Goal: Transaction & Acquisition: Purchase product/service

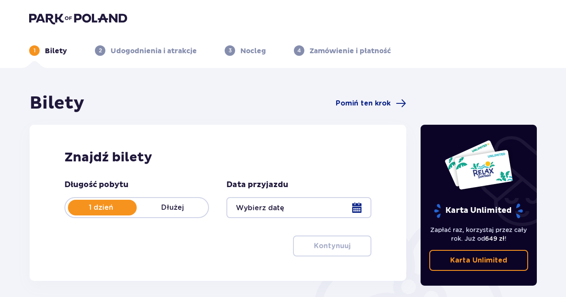
type input "06.10.25"
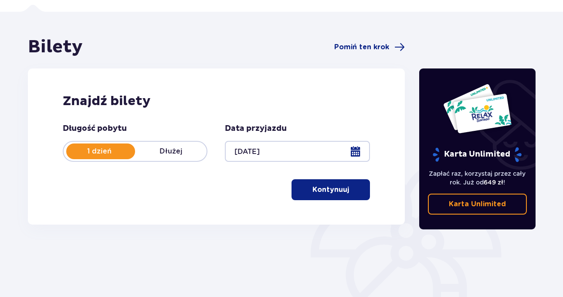
scroll to position [61, 0]
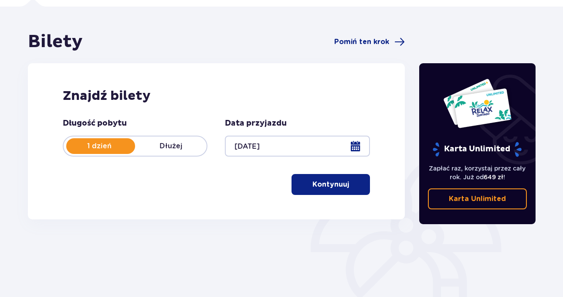
click at [325, 188] on p "Kontynuuj" at bounding box center [330, 184] width 37 height 10
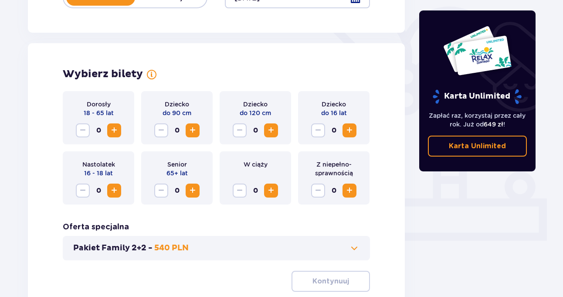
scroll to position [242, 0]
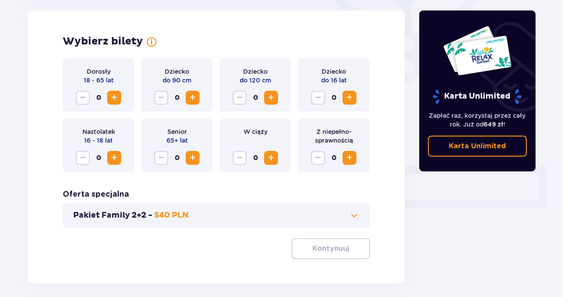
click at [113, 98] on span "Zwiększ" at bounding box center [114, 97] width 10 height 10
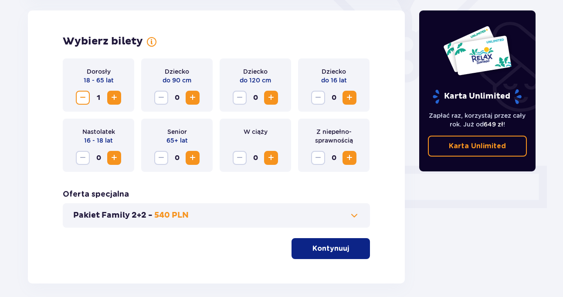
click at [113, 98] on span "Zwiększ" at bounding box center [114, 97] width 10 height 10
click at [333, 247] on p "Kontynuuj" at bounding box center [330, 248] width 37 height 10
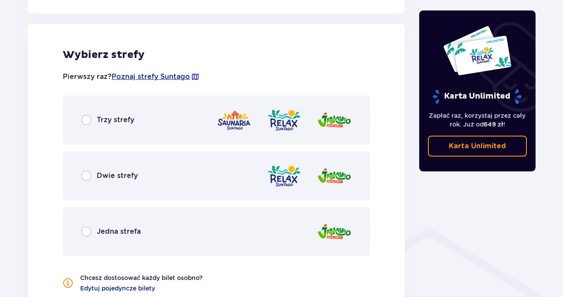
scroll to position [483, 0]
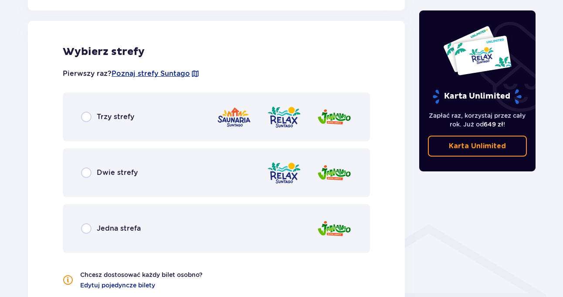
click at [87, 117] on input "radio" at bounding box center [86, 116] width 10 height 10
radio input "true"
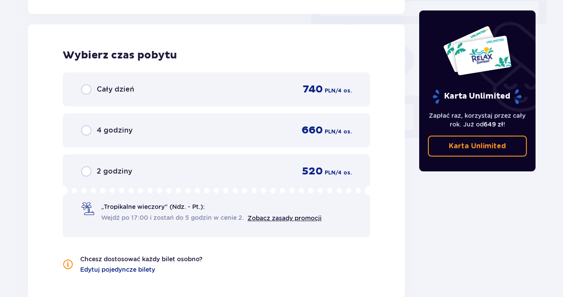
scroll to position [786, 0]
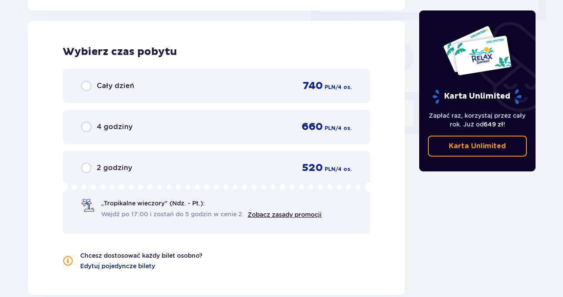
click at [87, 86] on input "radio" at bounding box center [86, 86] width 10 height 10
radio input "true"
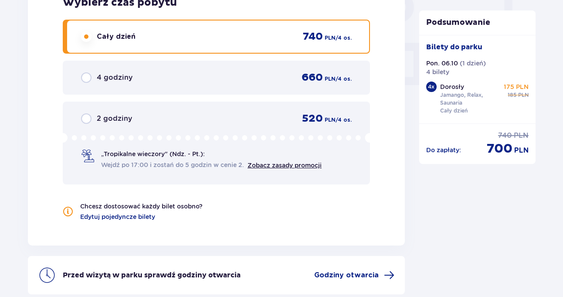
scroll to position [917, 0]
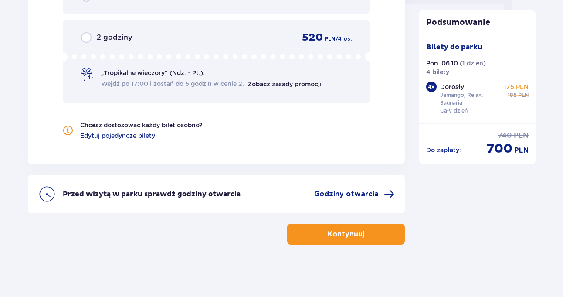
click at [357, 193] on span "Godziny otwarcia" at bounding box center [346, 194] width 64 height 10
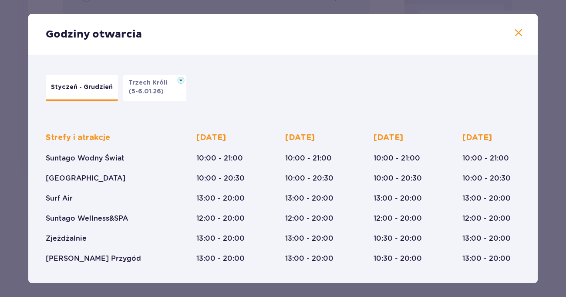
click at [516, 32] on span at bounding box center [518, 33] width 10 height 10
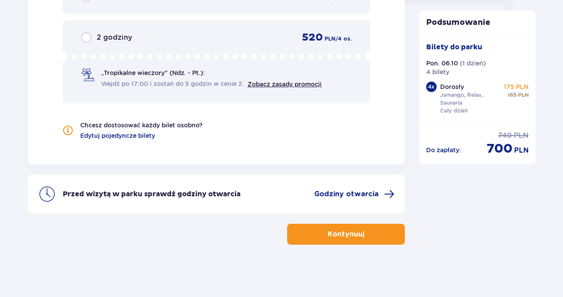
click at [347, 238] on p "Kontynuuj" at bounding box center [345, 234] width 37 height 10
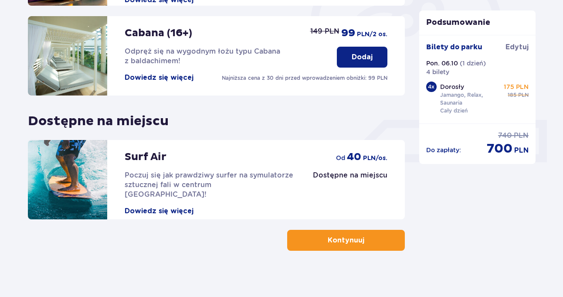
scroll to position [294, 0]
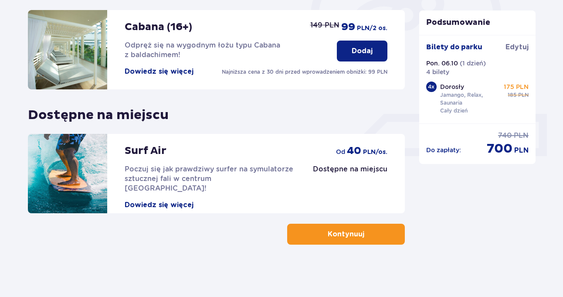
click at [347, 233] on p "Kontynuuj" at bounding box center [345, 234] width 37 height 10
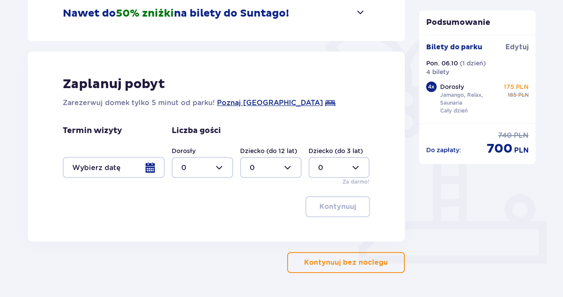
scroll to position [215, 0]
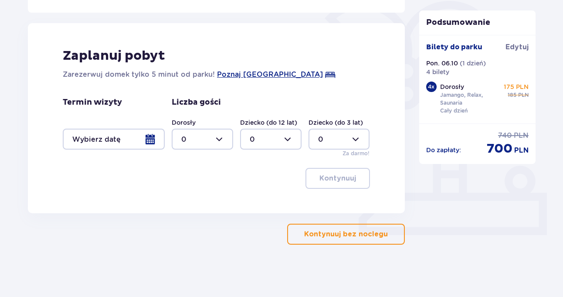
click at [348, 233] on p "Kontynuuj bez noclegu" at bounding box center [346, 234] width 84 height 10
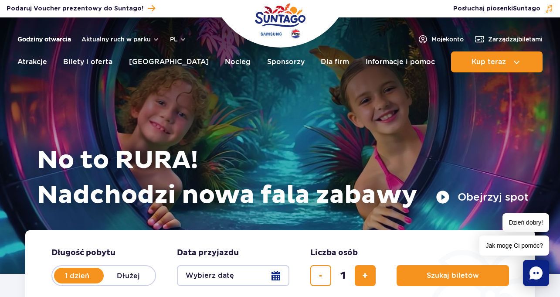
click at [55, 38] on link "Godziny otwarcia" at bounding box center [44, 39] width 54 height 9
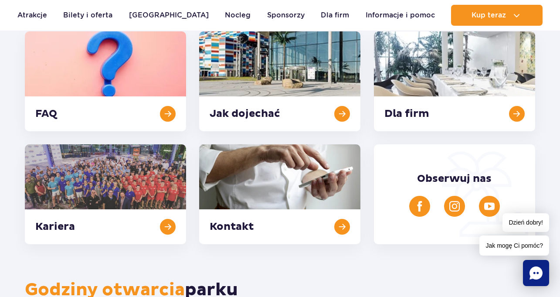
scroll to position [181, 0]
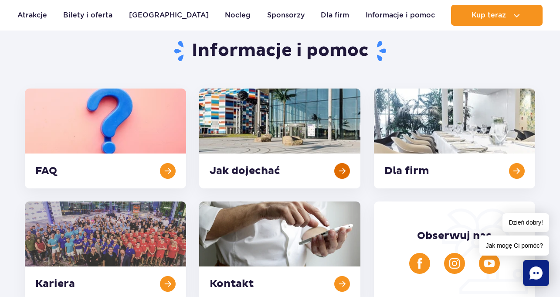
click at [273, 133] on link at bounding box center [279, 138] width 161 height 100
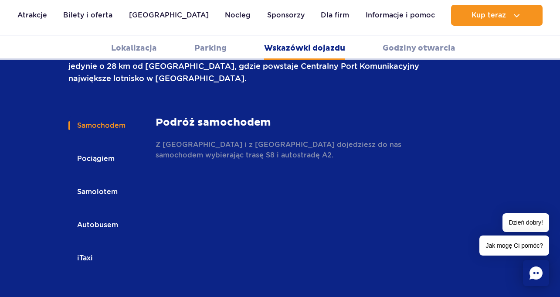
scroll to position [1325, 0]
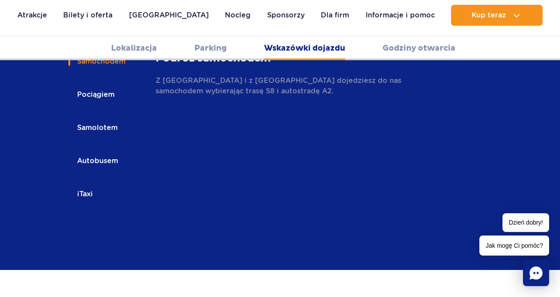
click at [83, 184] on button "iTaxi" at bounding box center [84, 193] width 32 height 19
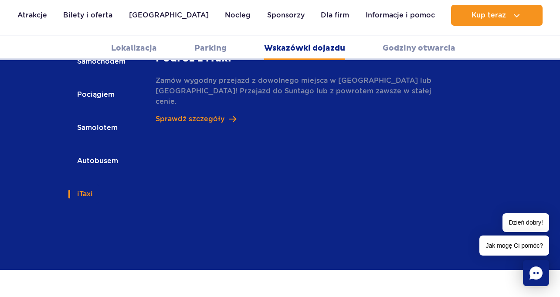
click at [82, 184] on button "iTaxi" at bounding box center [84, 193] width 32 height 19
click at [201, 114] on p "Sprawdź szczegóły" at bounding box center [189, 119] width 69 height 10
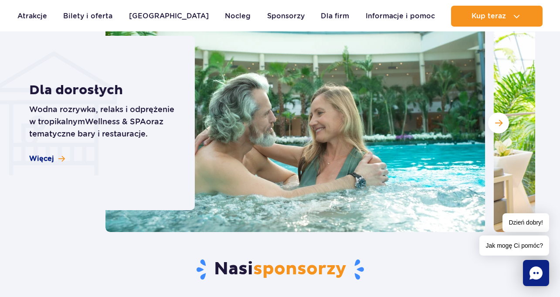
scroll to position [2619, 0]
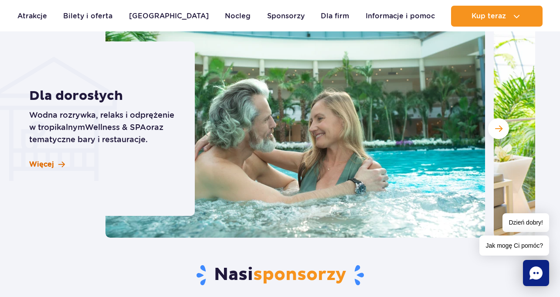
click at [60, 164] on span at bounding box center [61, 164] width 7 height 7
